Goal: Browse casually

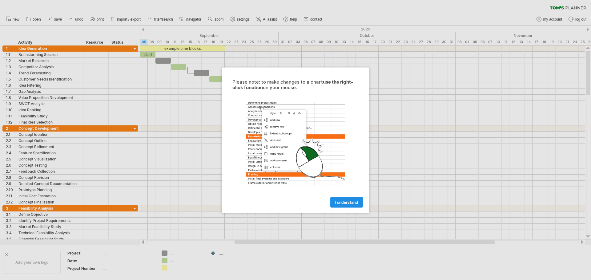
click at [347, 198] on link "I understand" at bounding box center [346, 202] width 33 height 11
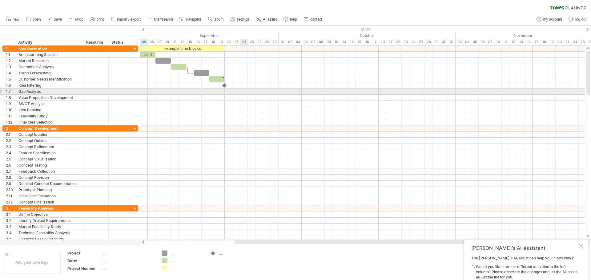
click at [210, 77] on span at bounding box center [209, 79] width 2 height 6
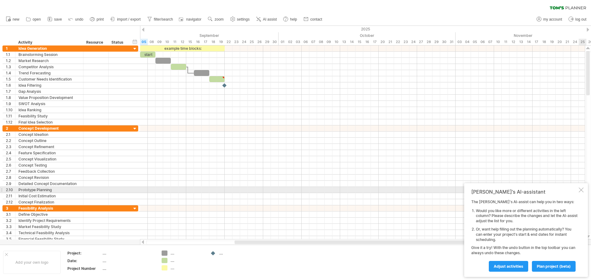
click at [582, 193] on div "[PERSON_NAME]'s AI-assistant The [PERSON_NAME]'s AI-assist can help you in two …" at bounding box center [526, 230] width 124 height 94
click at [580, 191] on div at bounding box center [580, 190] width 5 height 5
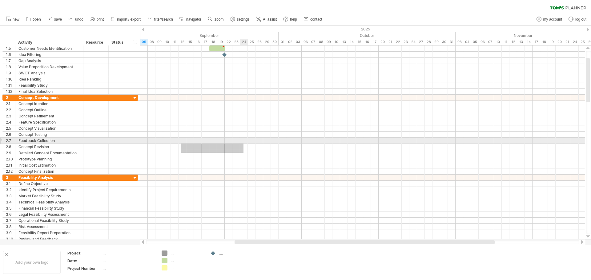
drag, startPoint x: 181, startPoint y: 153, endPoint x: 244, endPoint y: 144, distance: 63.7
click at [244, 144] on div at bounding box center [362, 135] width 445 height 80
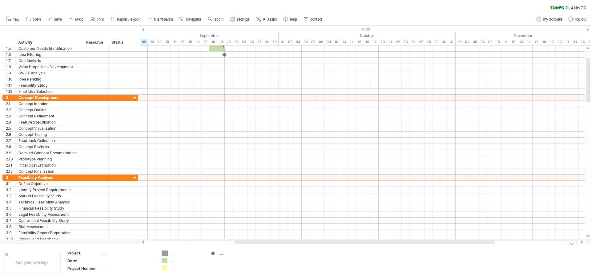
click at [165, 255] on div "Trying to reach plan.tomsplanner.com Connected again... 0% clear filter new 1" at bounding box center [295, 140] width 591 height 280
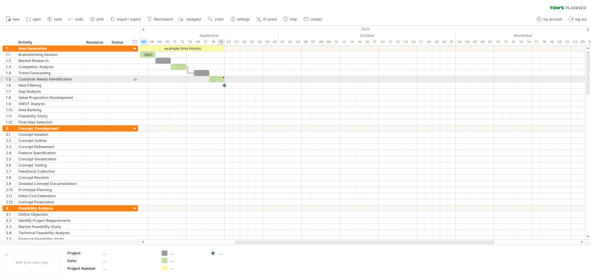
click at [220, 80] on div at bounding box center [216, 79] width 15 height 6
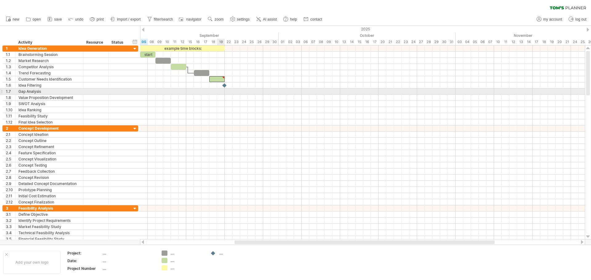
click at [214, 103] on div at bounding box center [362, 104] width 445 height 6
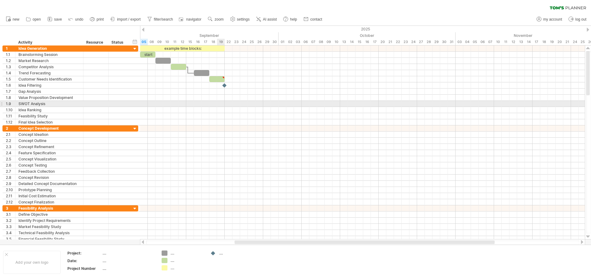
click at [223, 102] on div at bounding box center [362, 104] width 445 height 6
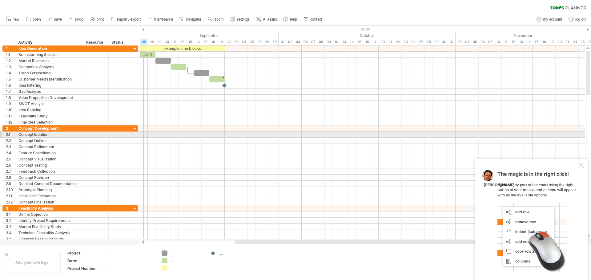
click at [146, 133] on div at bounding box center [362, 135] width 445 height 6
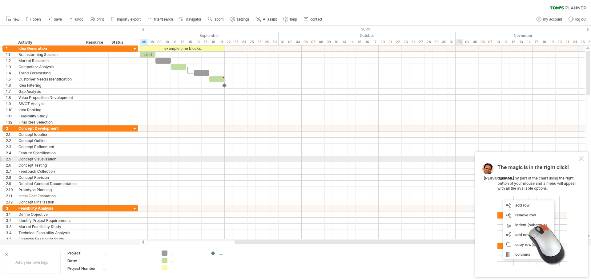
click at [578, 158] on div at bounding box center [580, 158] width 5 height 5
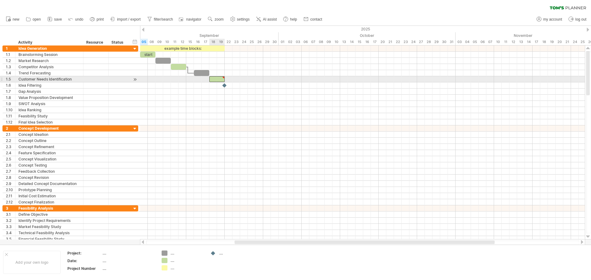
click at [217, 80] on div at bounding box center [216, 79] width 15 height 6
click at [239, 79] on div at bounding box center [362, 79] width 445 height 6
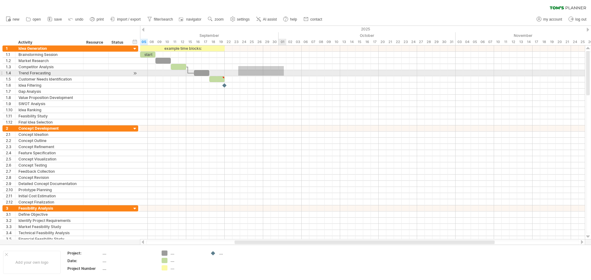
drag, startPoint x: 238, startPoint y: 66, endPoint x: 289, endPoint y: 78, distance: 52.1
click at [288, 76] on div at bounding box center [362, 86] width 445 height 80
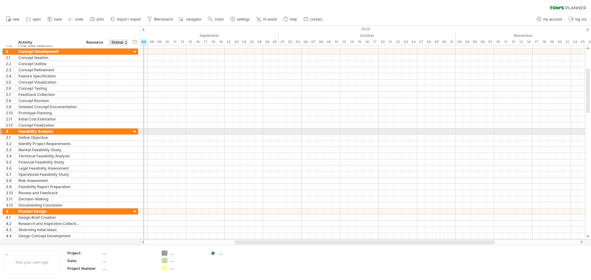
click at [135, 131] on div at bounding box center [135, 132] width 6 height 6
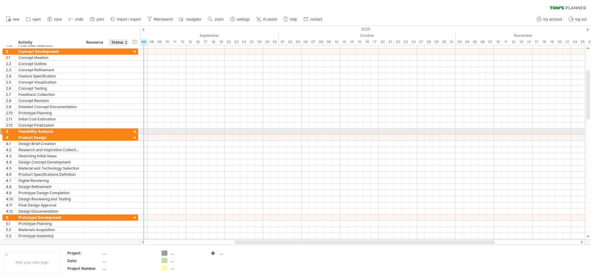
click at [135, 131] on div at bounding box center [135, 132] width 6 height 6
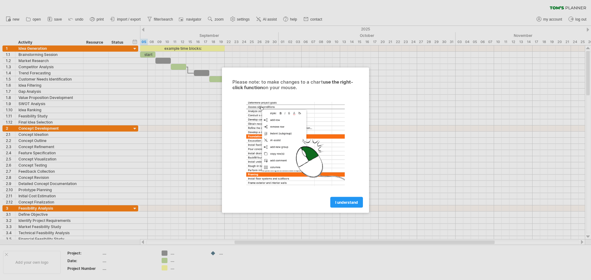
drag, startPoint x: 352, startPoint y: 205, endPoint x: 346, endPoint y: 189, distance: 18.1
click at [352, 205] on link "I understand" at bounding box center [346, 202] width 33 height 11
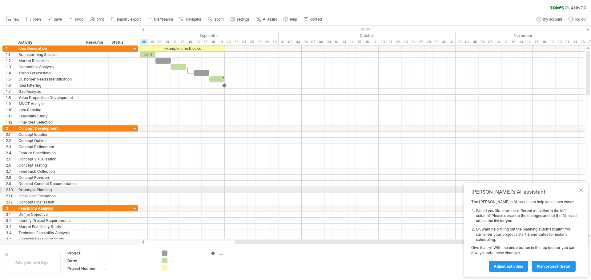
click at [582, 192] on div at bounding box center [580, 190] width 5 height 5
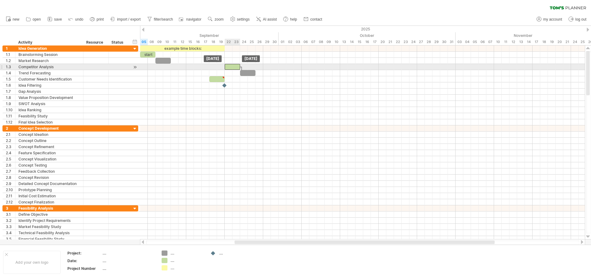
drag, startPoint x: 179, startPoint y: 66, endPoint x: 209, endPoint y: 72, distance: 30.4
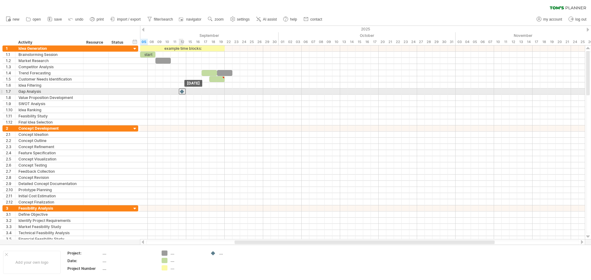
drag, startPoint x: 224, startPoint y: 84, endPoint x: 180, endPoint y: 91, distance: 44.3
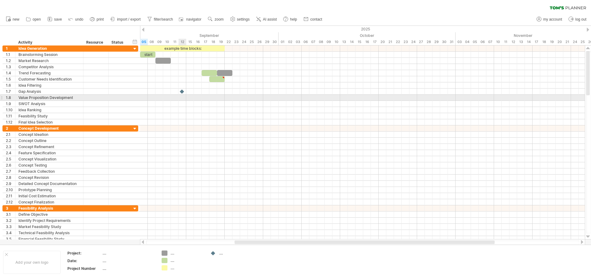
click at [184, 100] on div at bounding box center [362, 98] width 445 height 6
